Goal: Information Seeking & Learning: Learn about a topic

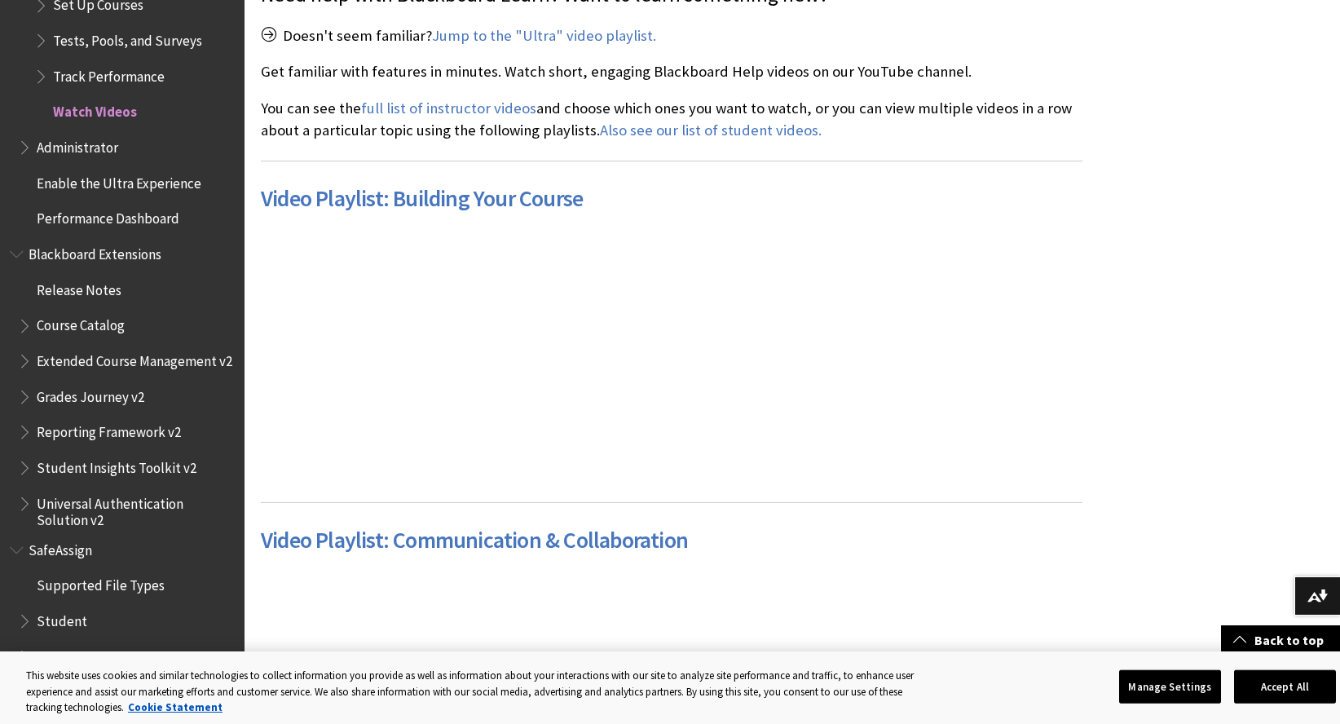
scroll to position [571, 0]
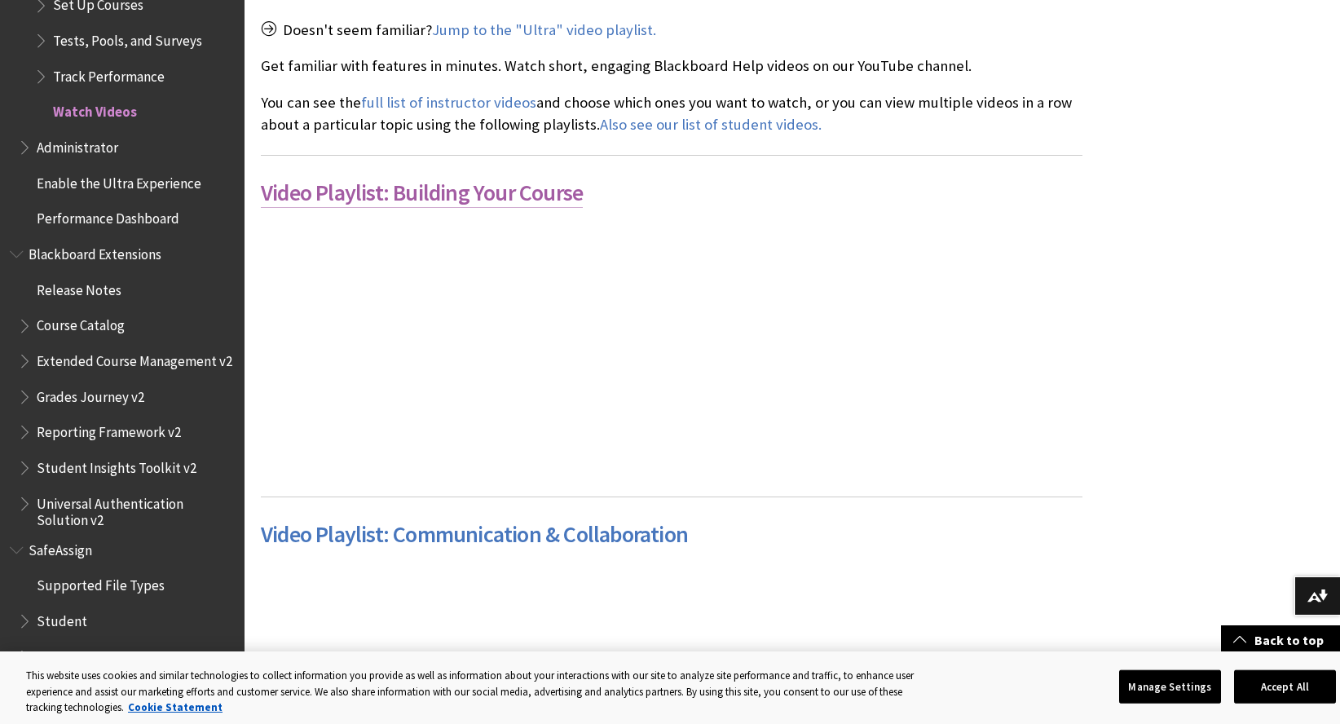
click at [430, 195] on link "Video Playlist: Building Your Course" at bounding box center [422, 193] width 322 height 30
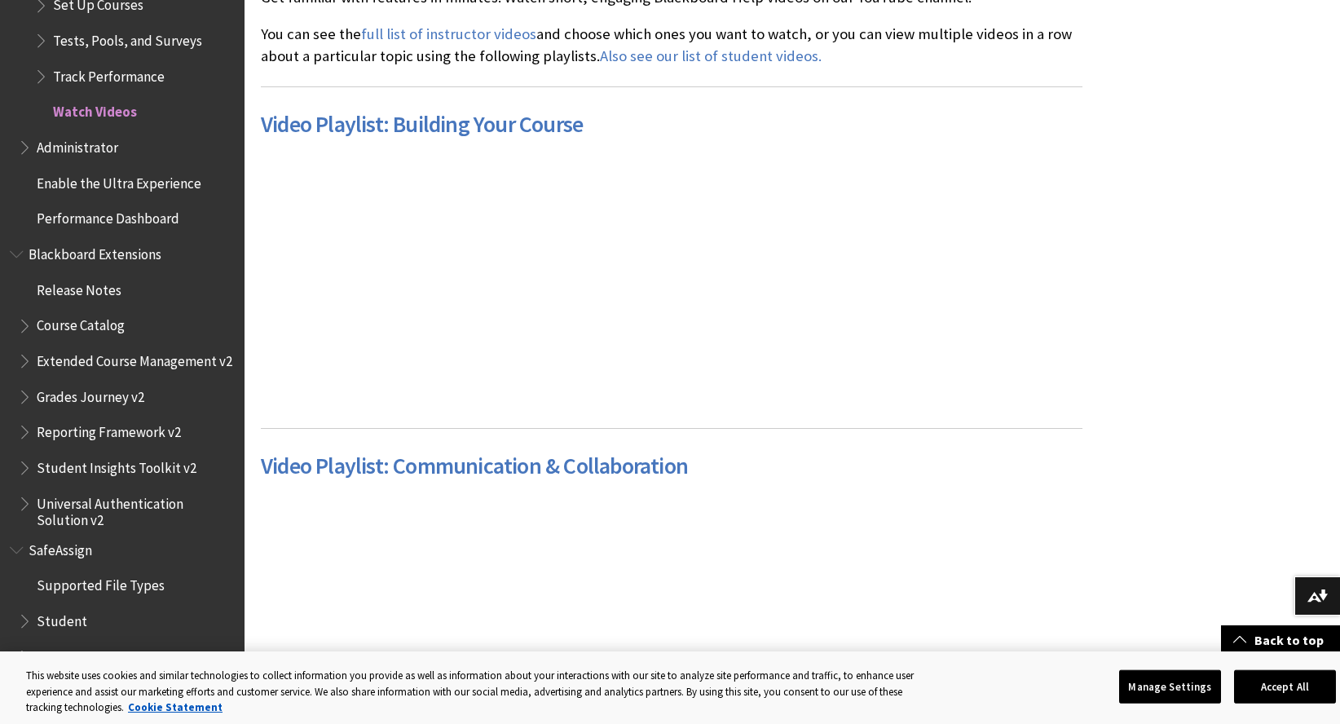
scroll to position [408, 0]
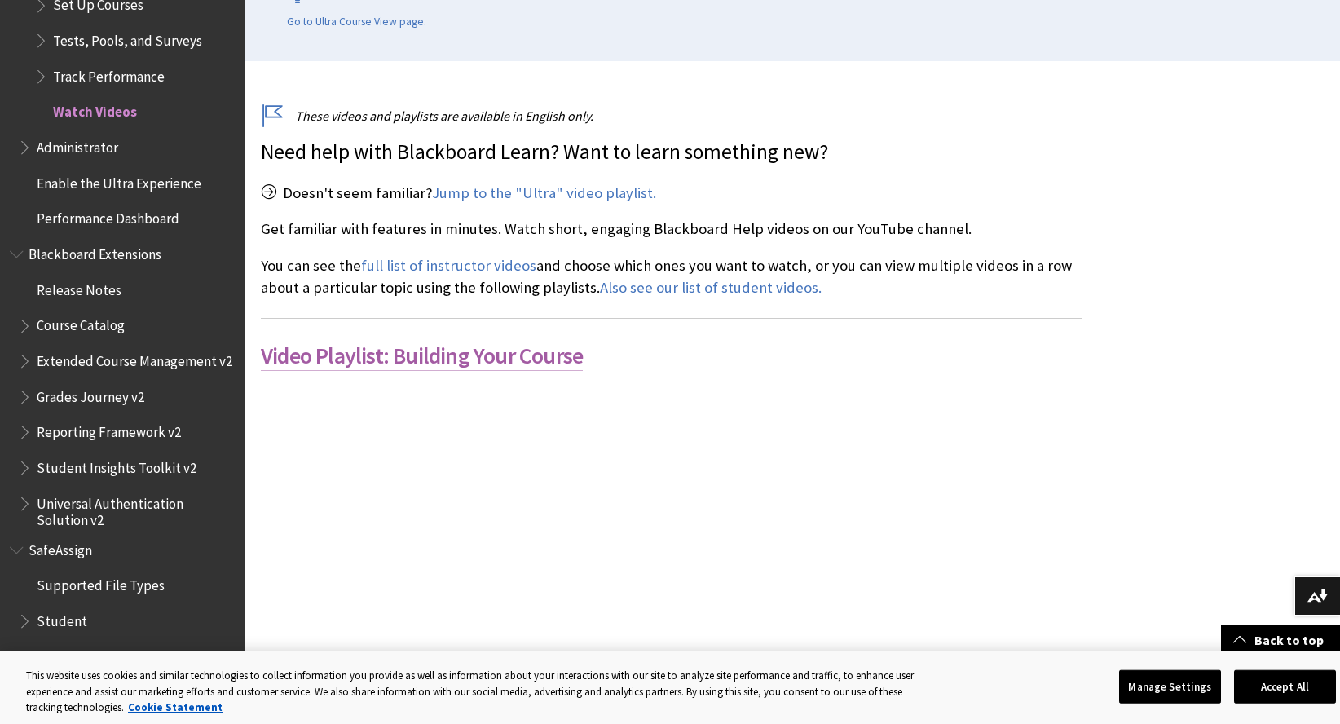
click at [413, 358] on link "Video Playlist: Building Your Course" at bounding box center [422, 356] width 322 height 30
click at [1289, 685] on button "Accept All" at bounding box center [1285, 686] width 102 height 34
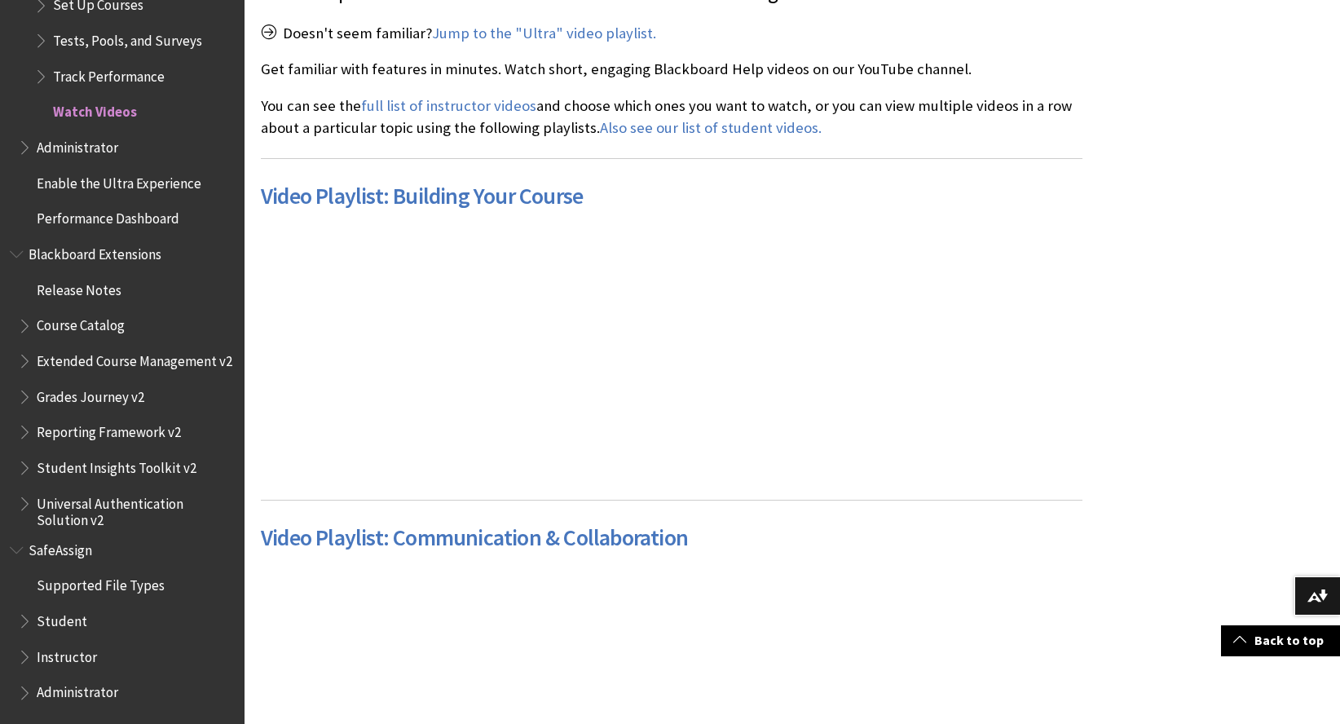
scroll to position [571, 0]
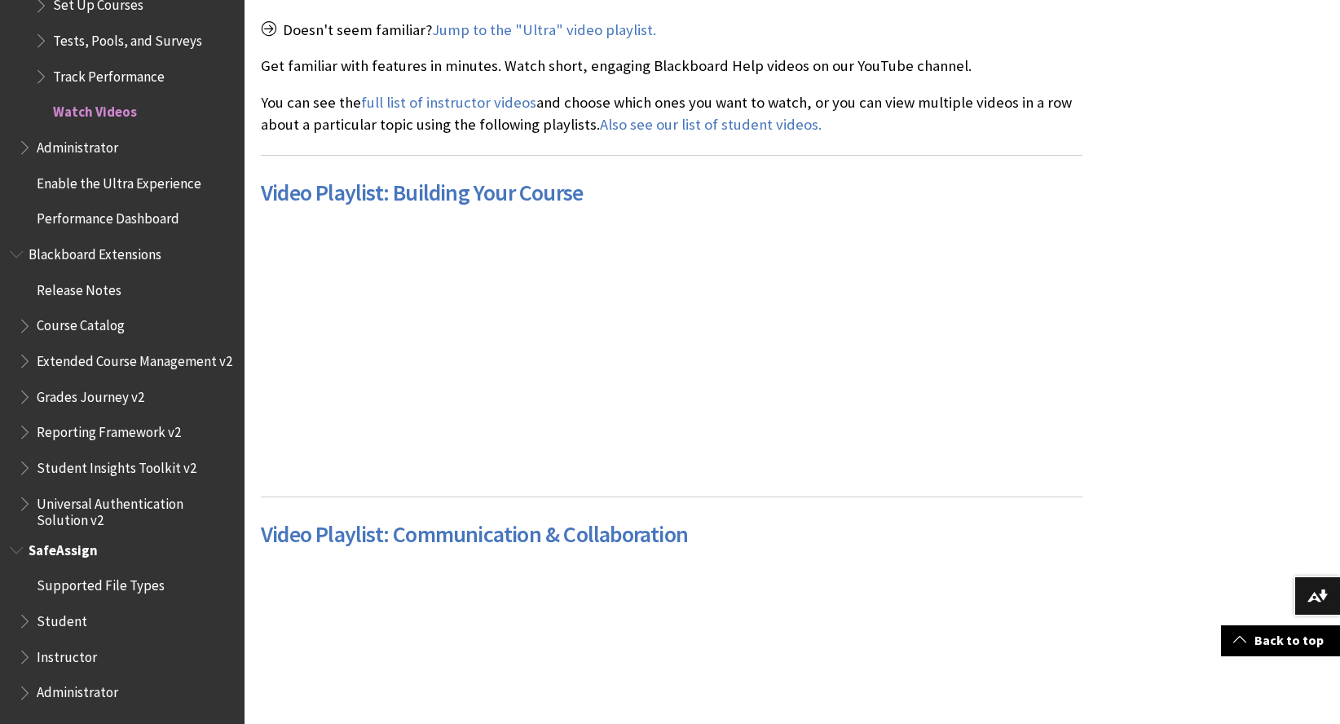
click at [48, 656] on span "Instructor" at bounding box center [67, 654] width 60 height 22
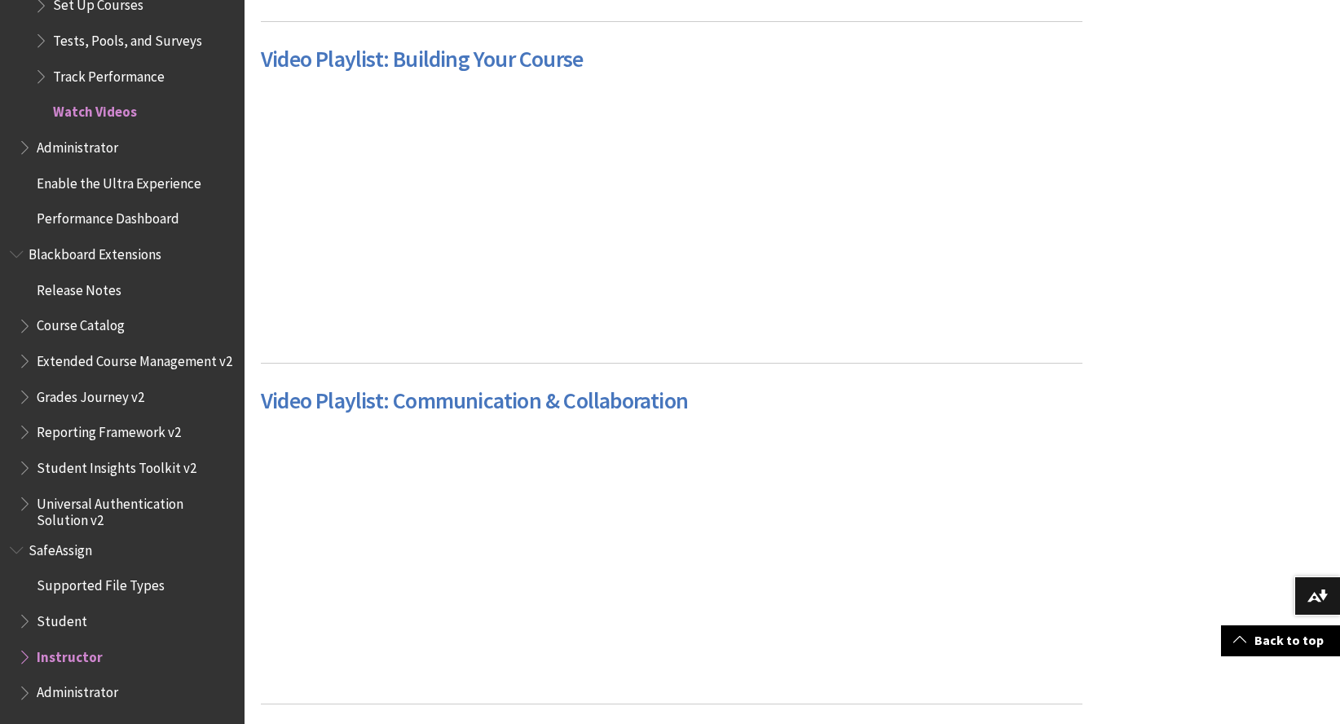
scroll to position [734, 0]
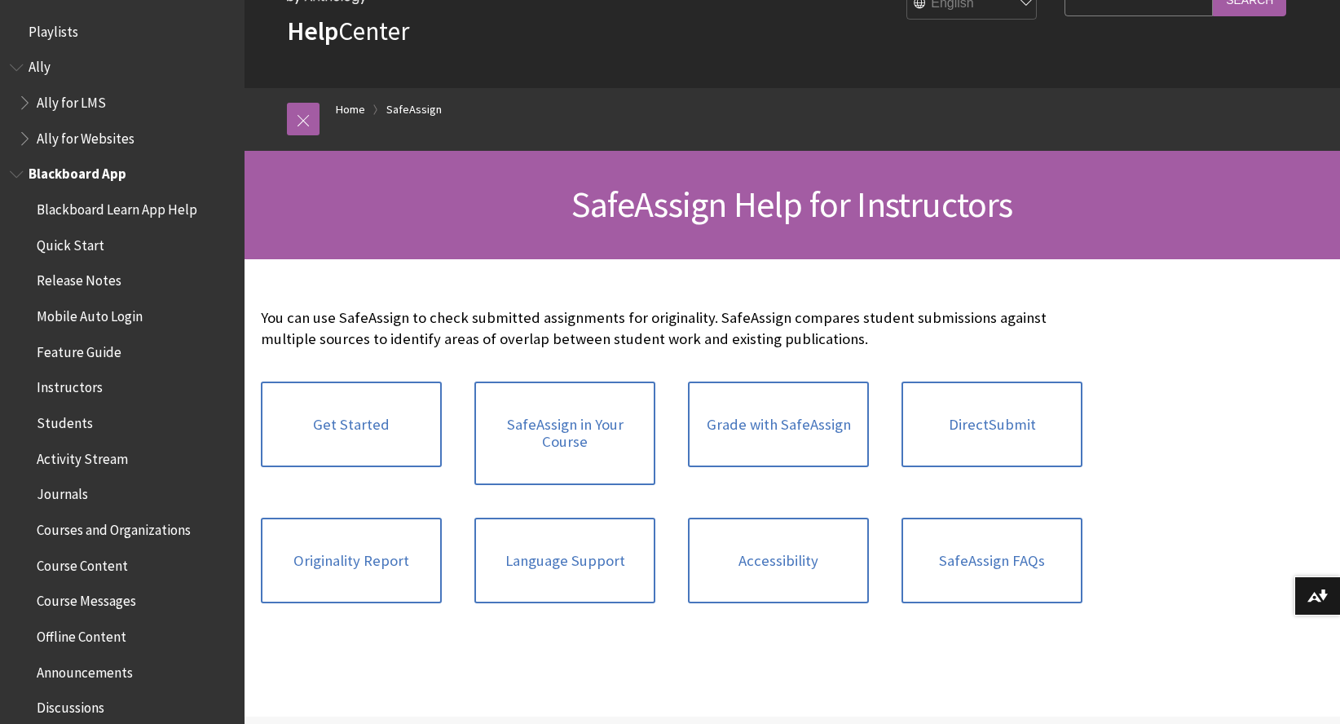
click at [64, 492] on span "Journals" at bounding box center [62, 492] width 51 height 22
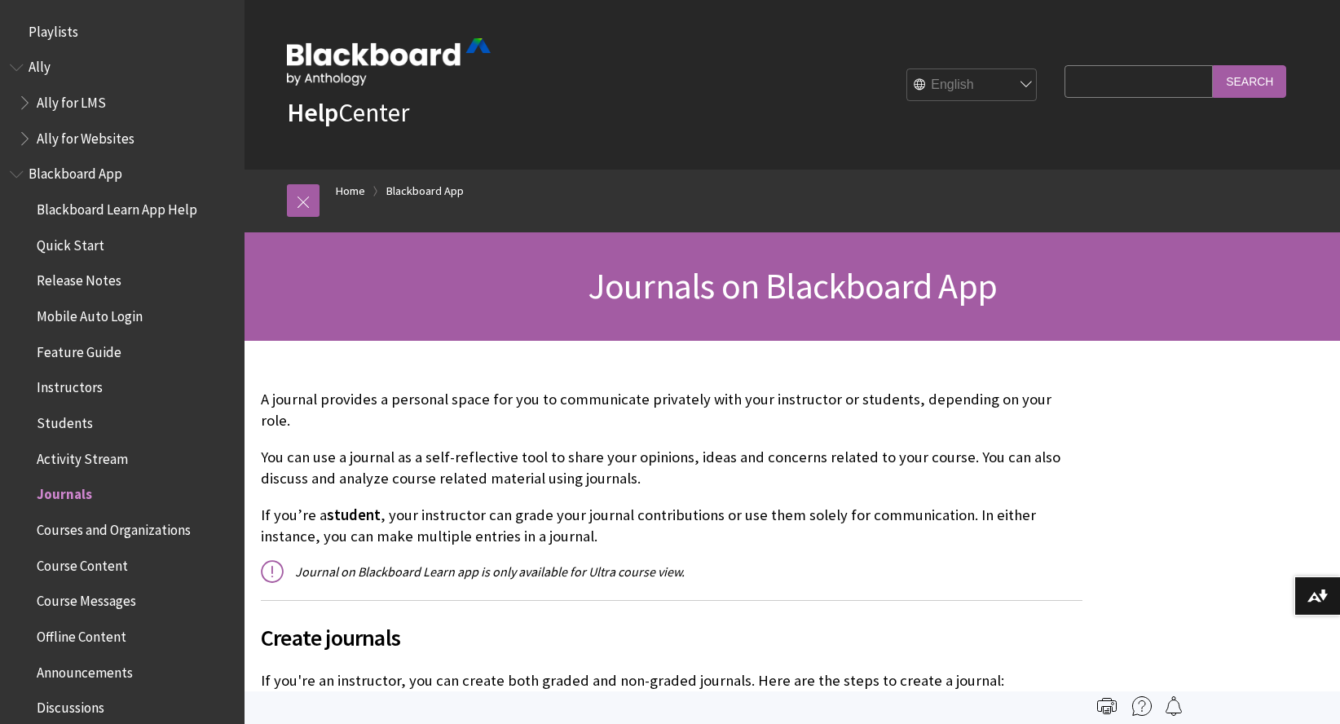
scroll to position [457, 0]
